Goal: Navigation & Orientation: Find specific page/section

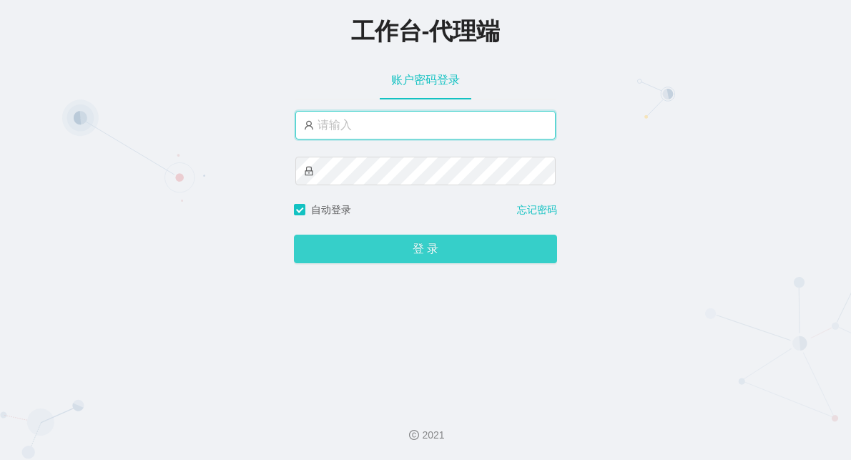
type input "admin"
click at [380, 252] on button "登 录" at bounding box center [425, 249] width 263 height 29
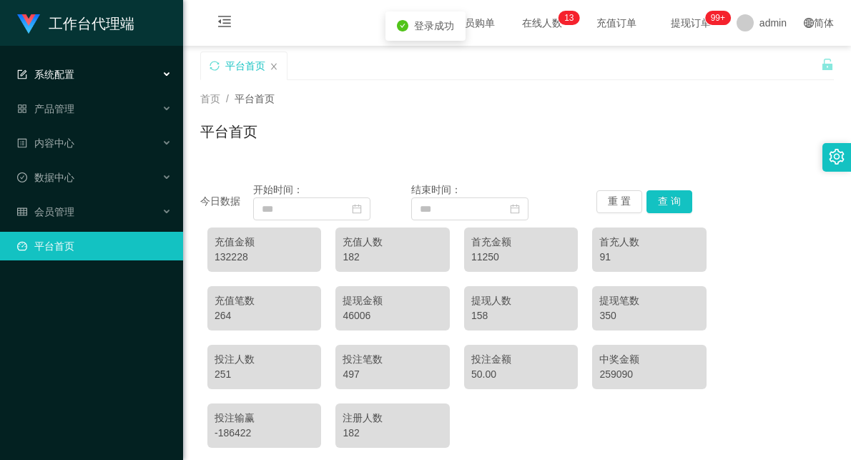
click at [75, 66] on div "系统配置" at bounding box center [91, 74] width 183 height 29
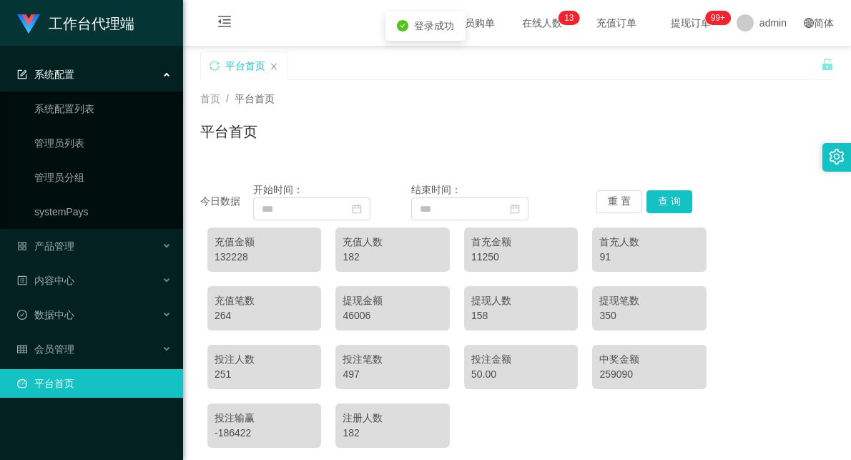
click at [117, 79] on div "系统配置" at bounding box center [91, 74] width 183 height 29
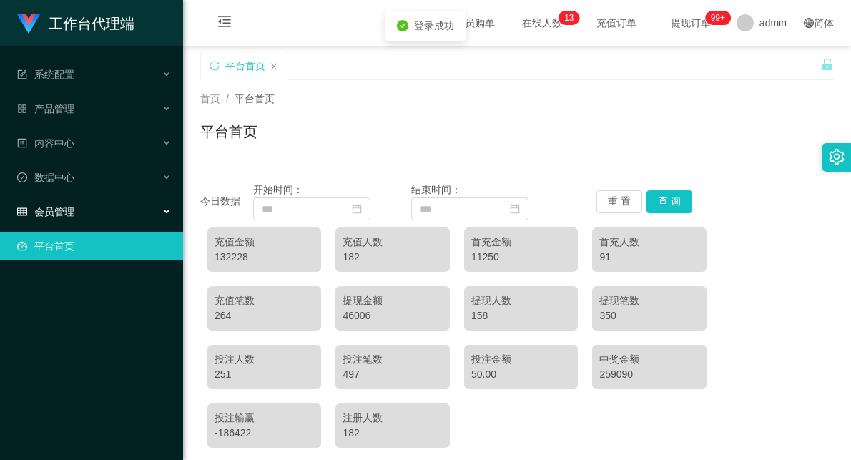
scroll to position [79, 0]
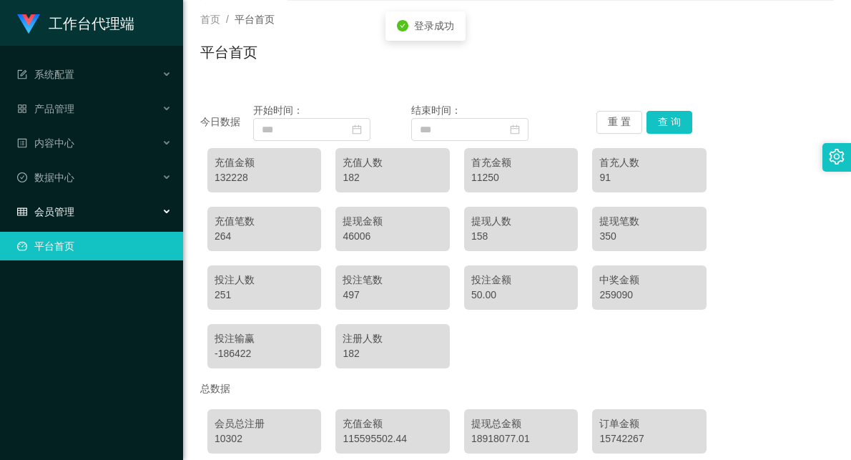
click at [96, 198] on div "会员管理" at bounding box center [91, 211] width 183 height 29
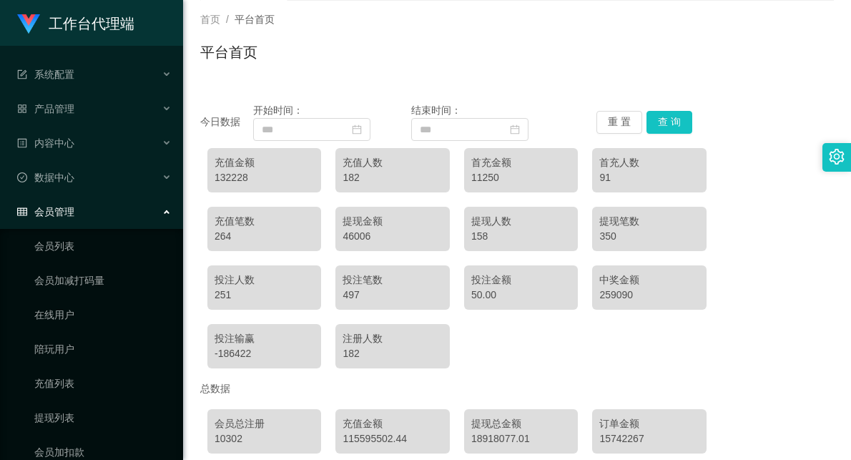
click at [66, 202] on div "会员管理" at bounding box center [91, 211] width 183 height 29
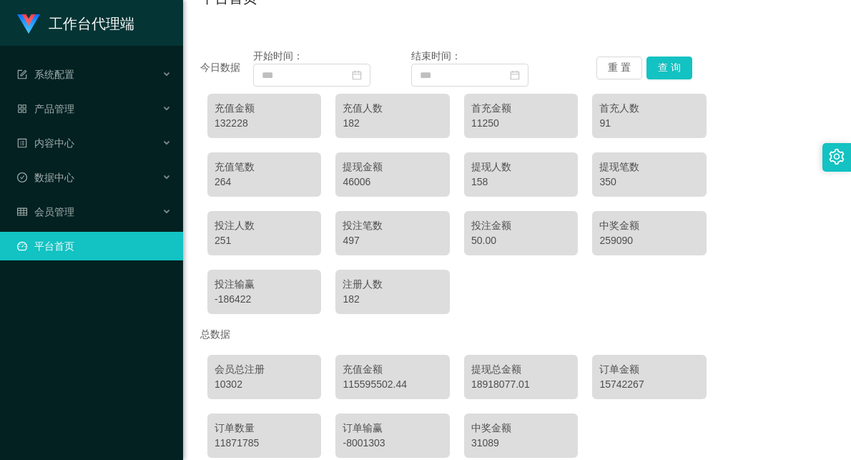
scroll to position [159, 0]
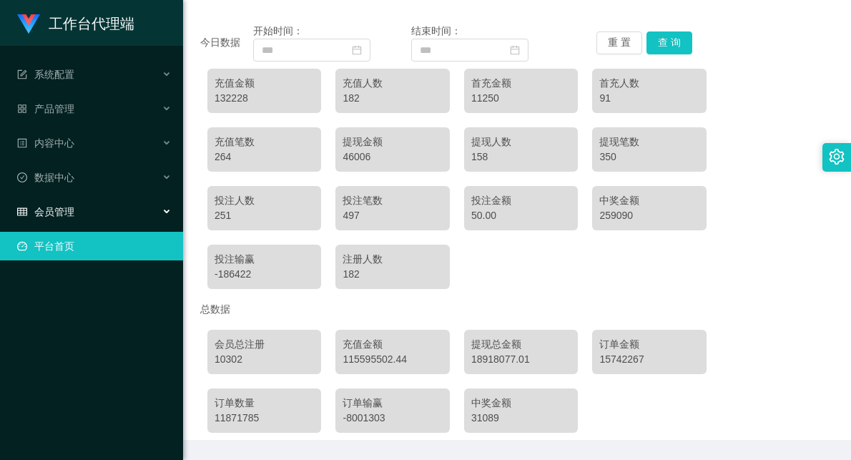
click at [91, 211] on div "会员管理" at bounding box center [91, 211] width 183 height 29
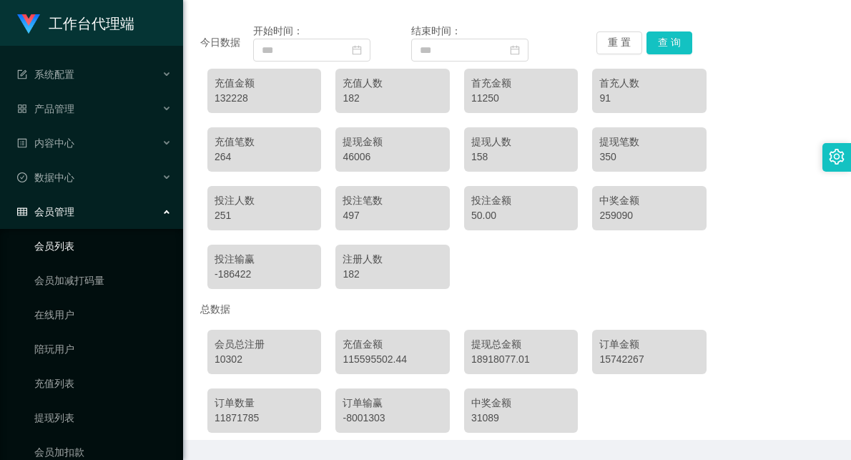
click at [53, 240] on link "会员列表" at bounding box center [102, 246] width 137 height 29
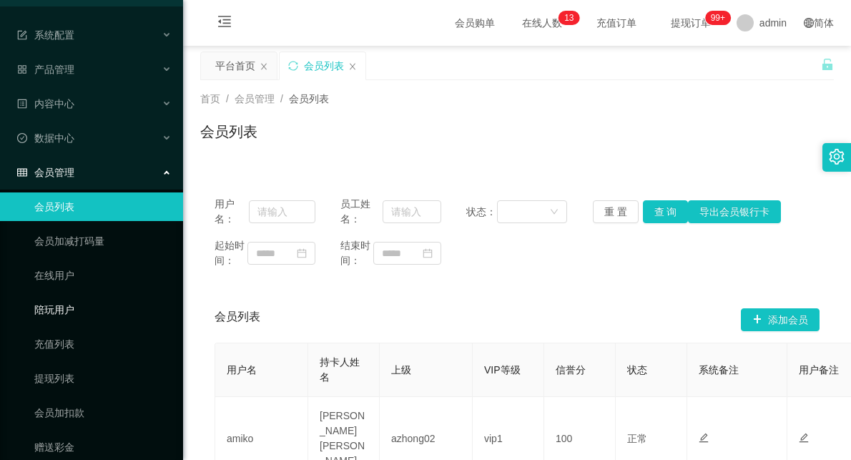
scroll to position [79, 0]
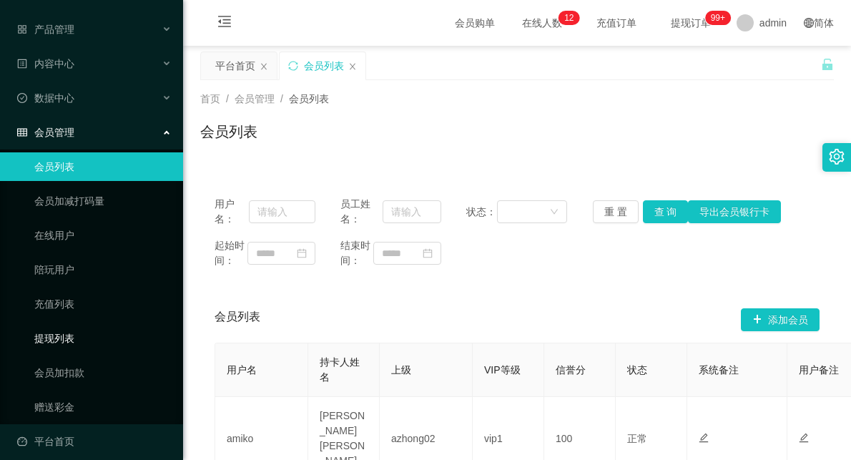
click at [61, 345] on link "提现列表" at bounding box center [102, 338] width 137 height 29
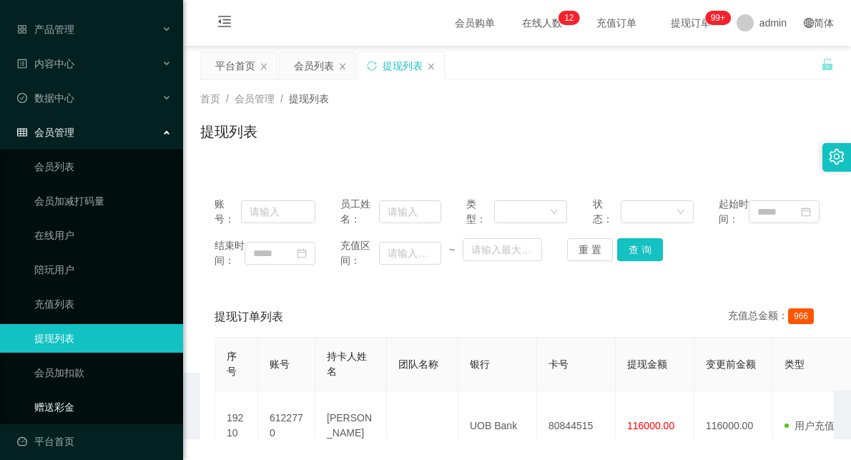
click at [49, 410] on link "赠送彩金" at bounding box center [102, 407] width 137 height 29
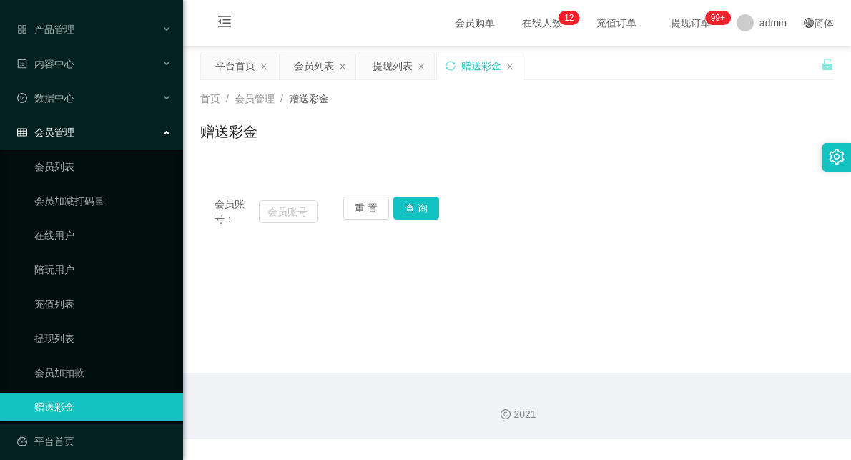
click at [108, 137] on div "会员管理" at bounding box center [91, 132] width 183 height 29
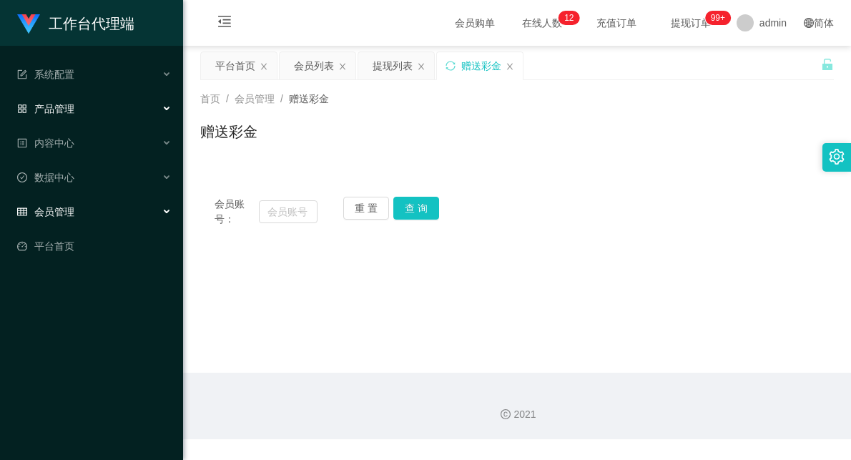
click at [84, 110] on div "产品管理" at bounding box center [91, 108] width 183 height 29
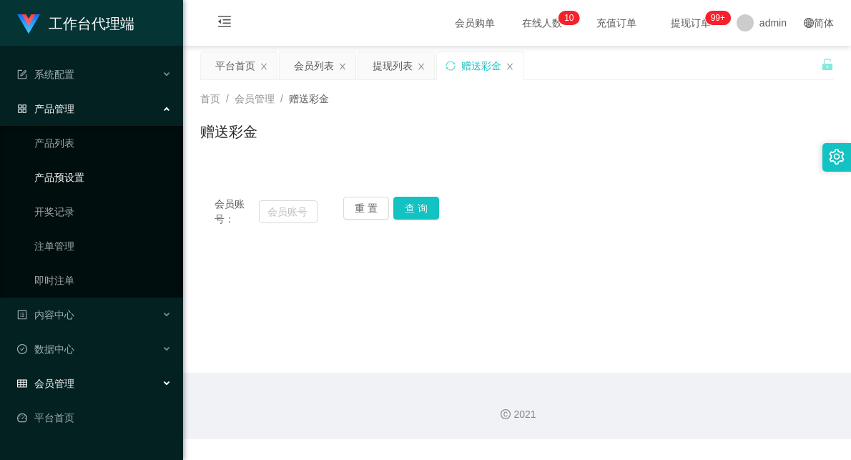
click at [64, 179] on link "产品预设置" at bounding box center [102, 177] width 137 height 29
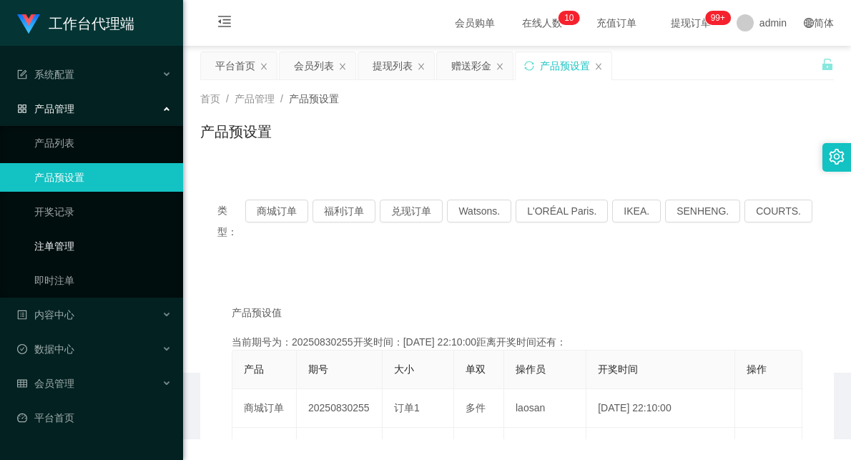
click at [49, 248] on link "注单管理" at bounding box center [102, 246] width 137 height 29
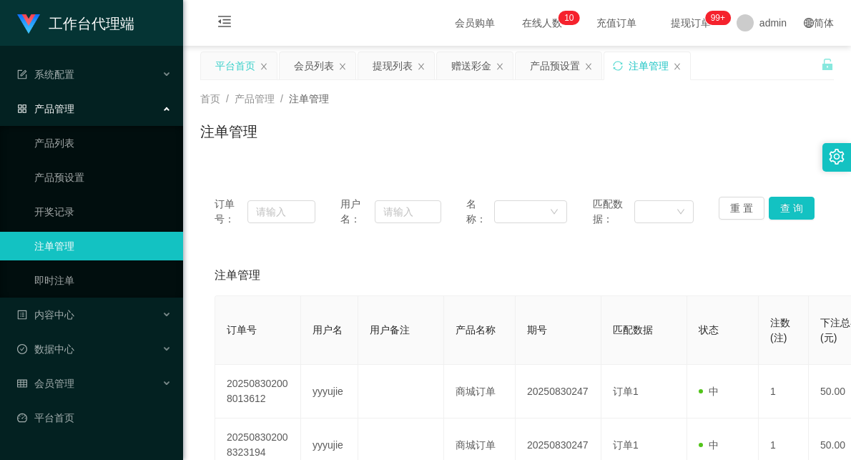
click at [226, 61] on div "平台首页" at bounding box center [235, 65] width 40 height 27
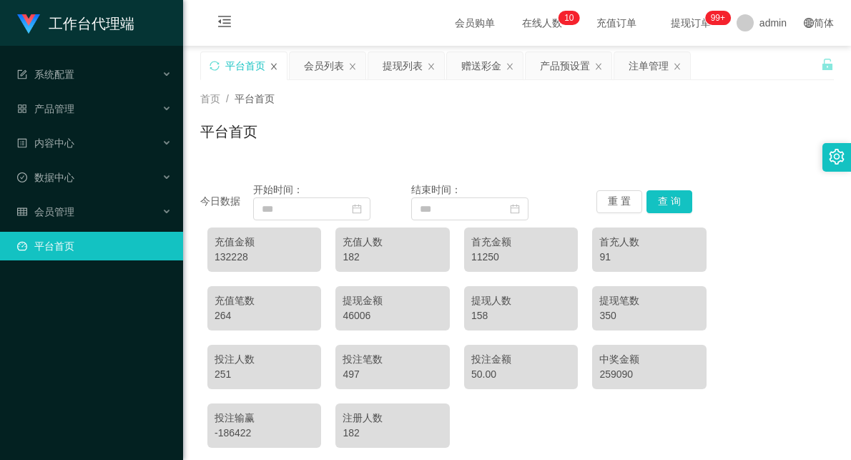
click at [272, 66] on icon "图标: close" at bounding box center [274, 66] width 9 height 9
